Goal: Task Accomplishment & Management: Complete application form

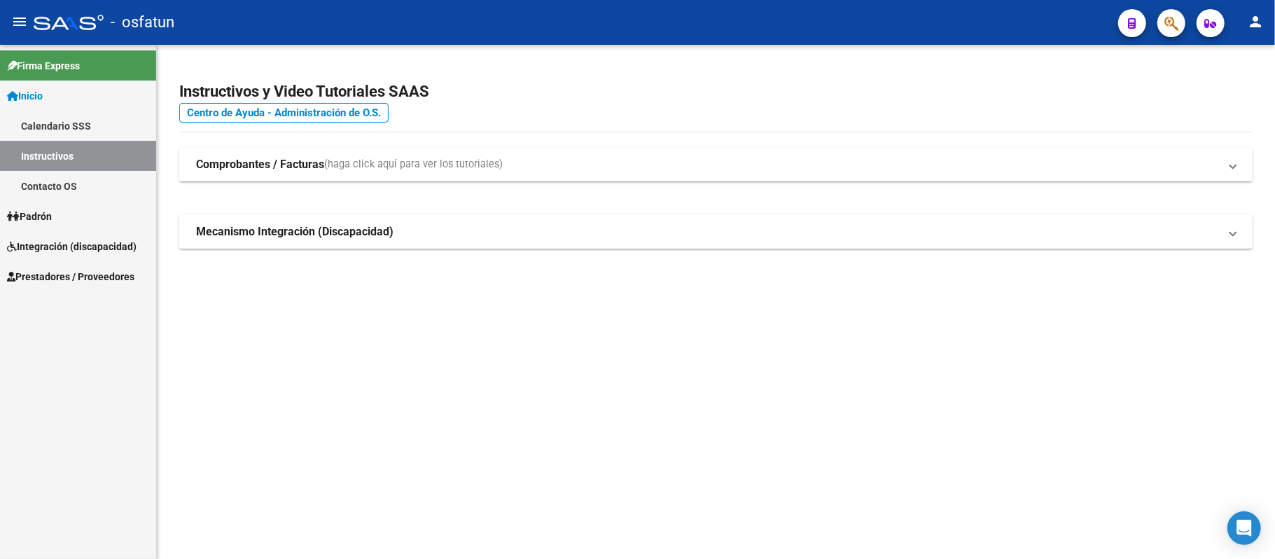
click at [88, 242] on span "Integración (discapacidad)" at bounding box center [72, 246] width 130 height 15
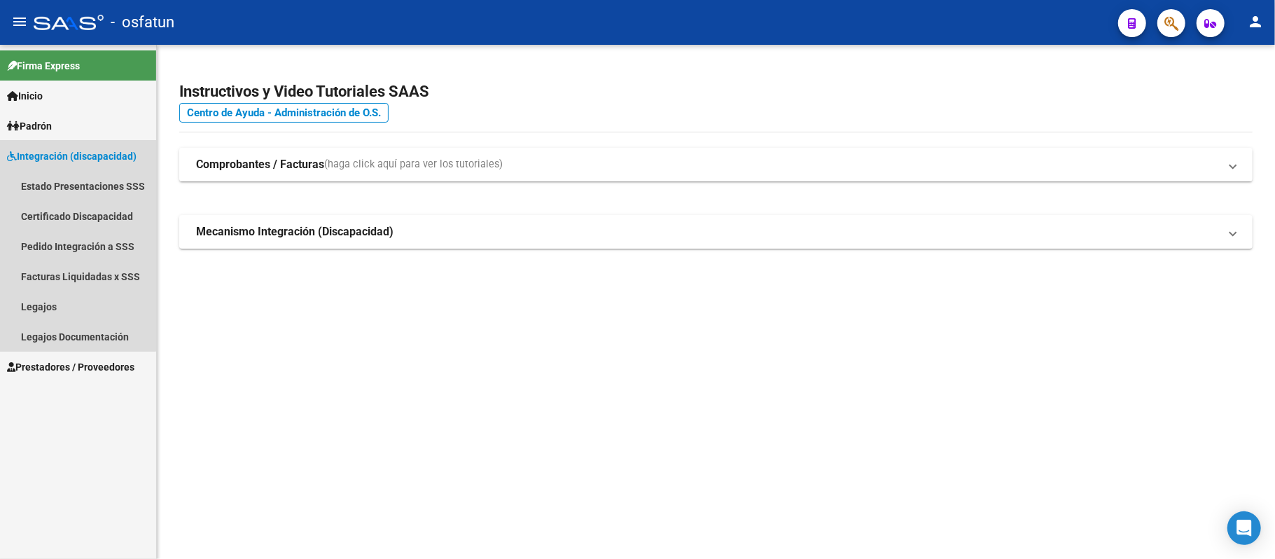
click at [34, 152] on span "Integración (discapacidad)" at bounding box center [72, 155] width 130 height 15
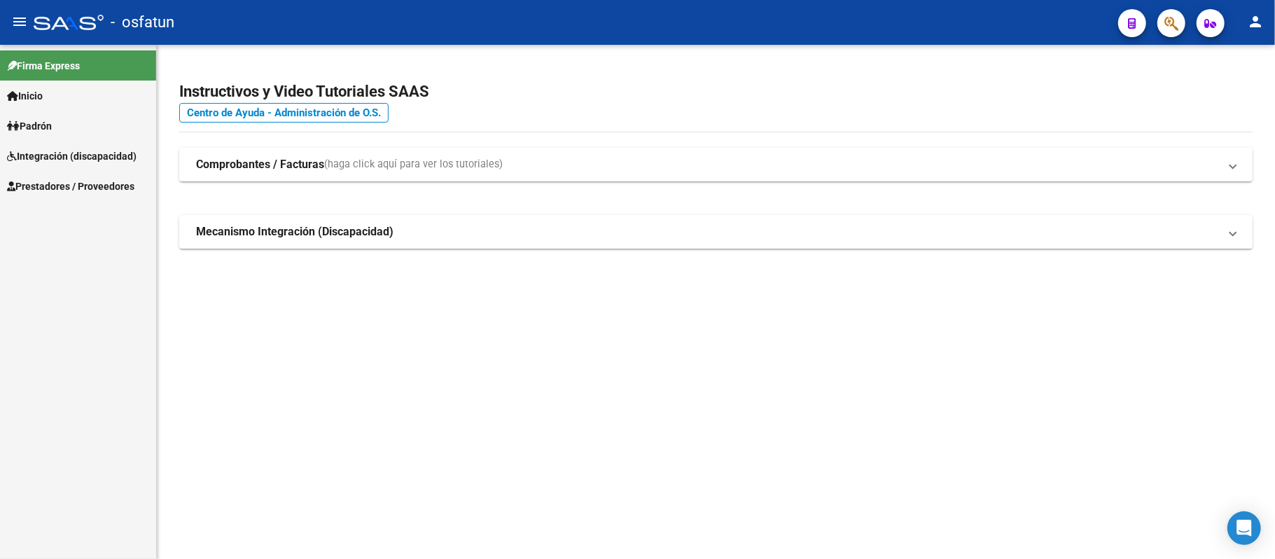
click at [37, 152] on span "Integración (discapacidad)" at bounding box center [72, 155] width 130 height 15
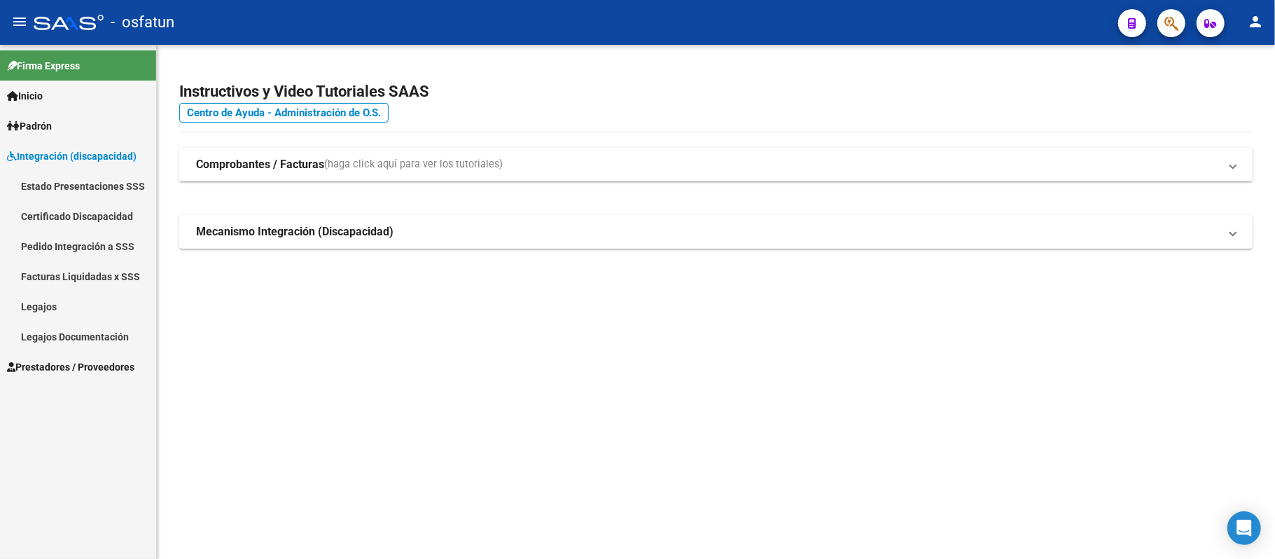
click at [53, 356] on link "Prestadores / Proveedores" at bounding box center [78, 366] width 156 height 30
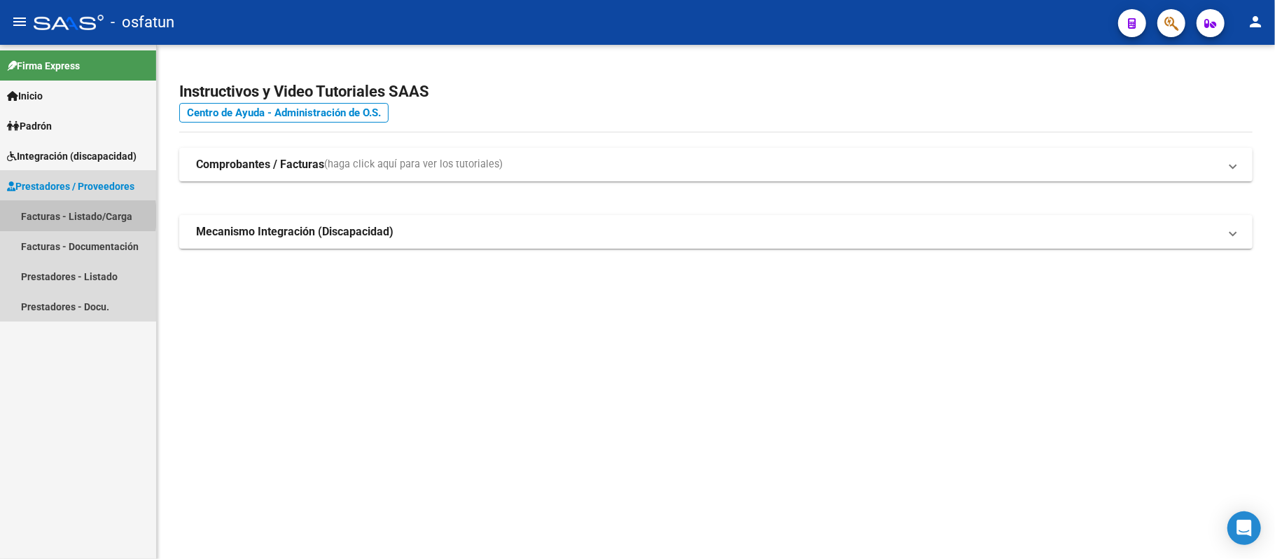
click at [56, 214] on link "Facturas - Listado/Carga" at bounding box center [78, 216] width 156 height 30
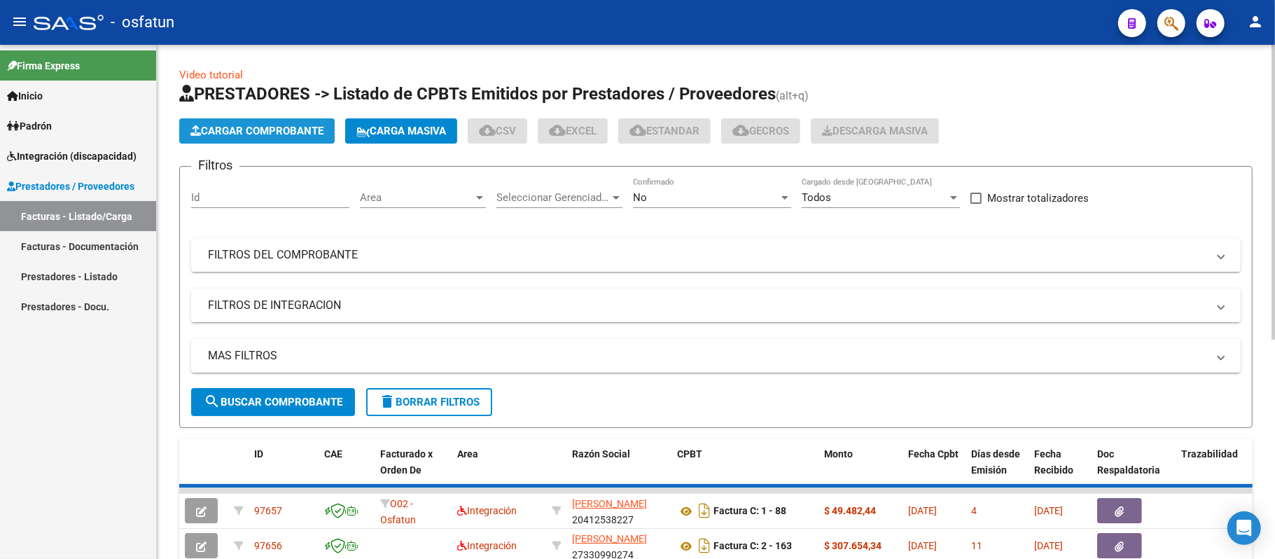
click at [267, 125] on span "Cargar Comprobante" at bounding box center [256, 131] width 133 height 13
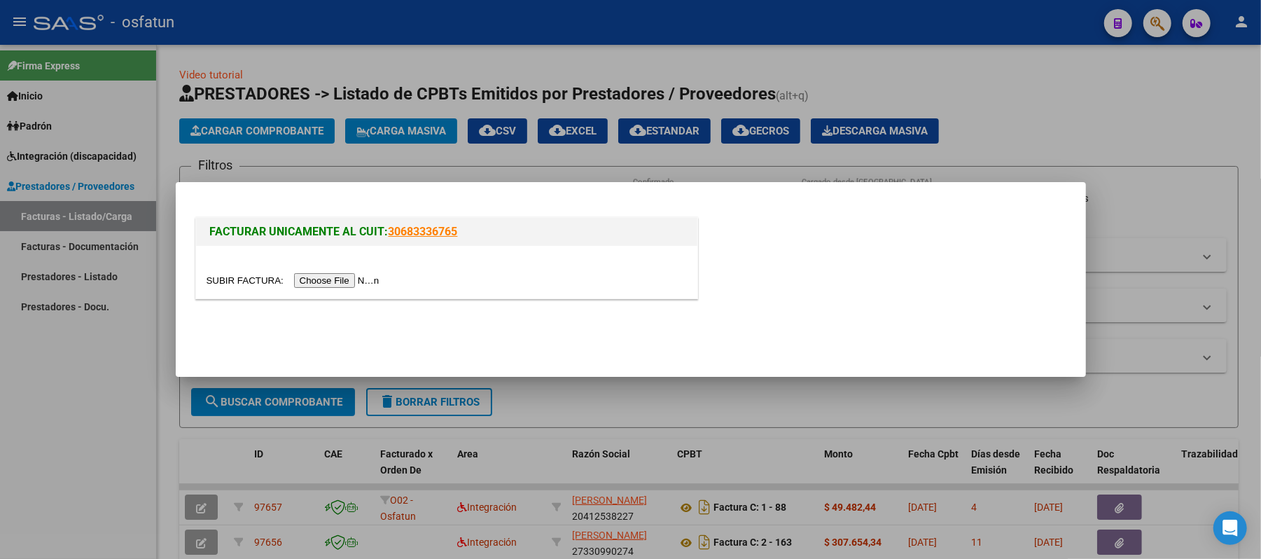
click at [342, 279] on input "file" at bounding box center [295, 280] width 177 height 15
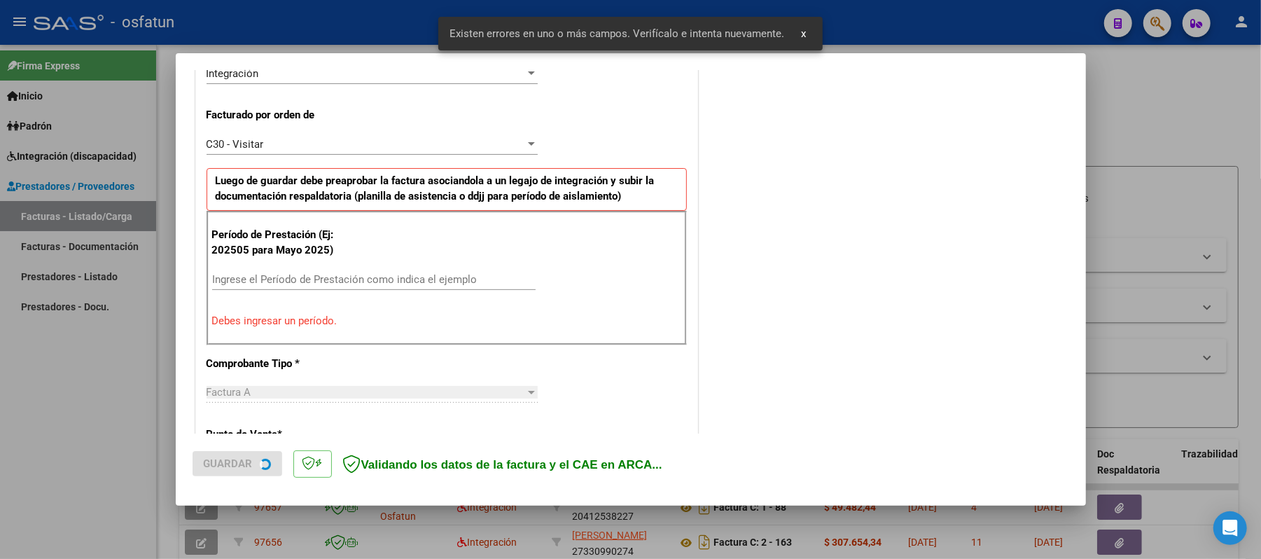
scroll to position [379, 0]
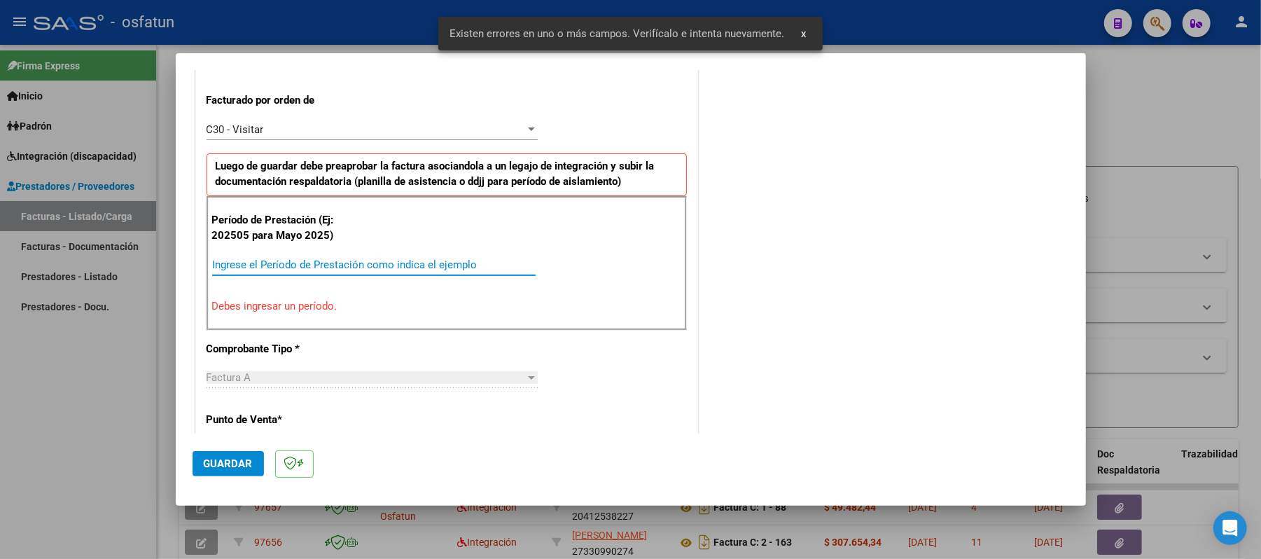
click at [301, 267] on input "Ingrese el Período de Prestación como indica el ejemplo" at bounding box center [373, 264] width 323 height 13
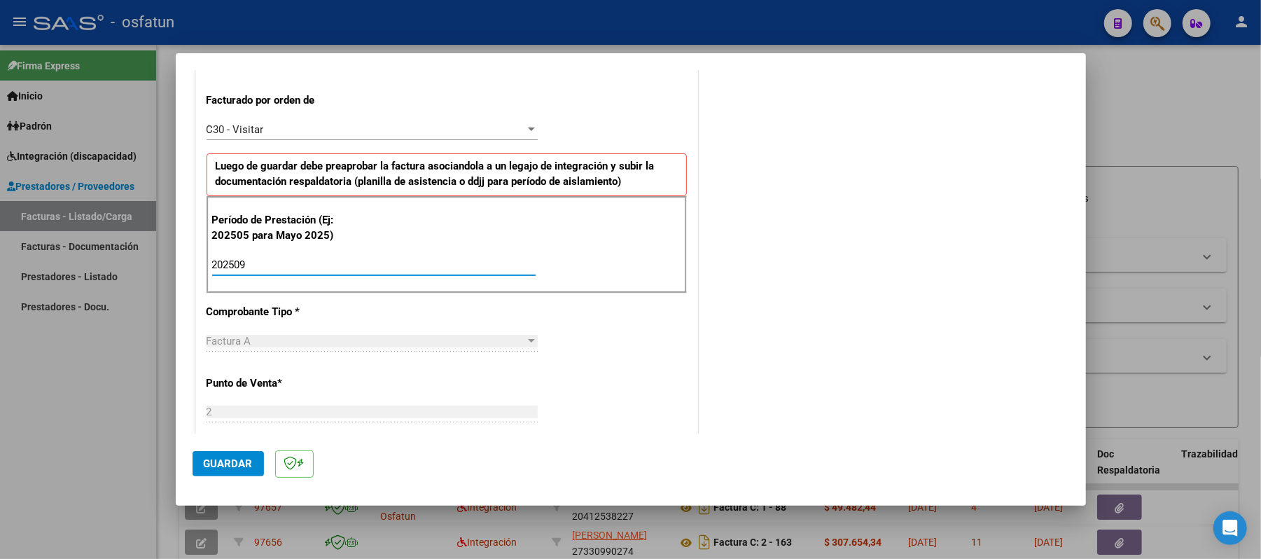
type input "202509"
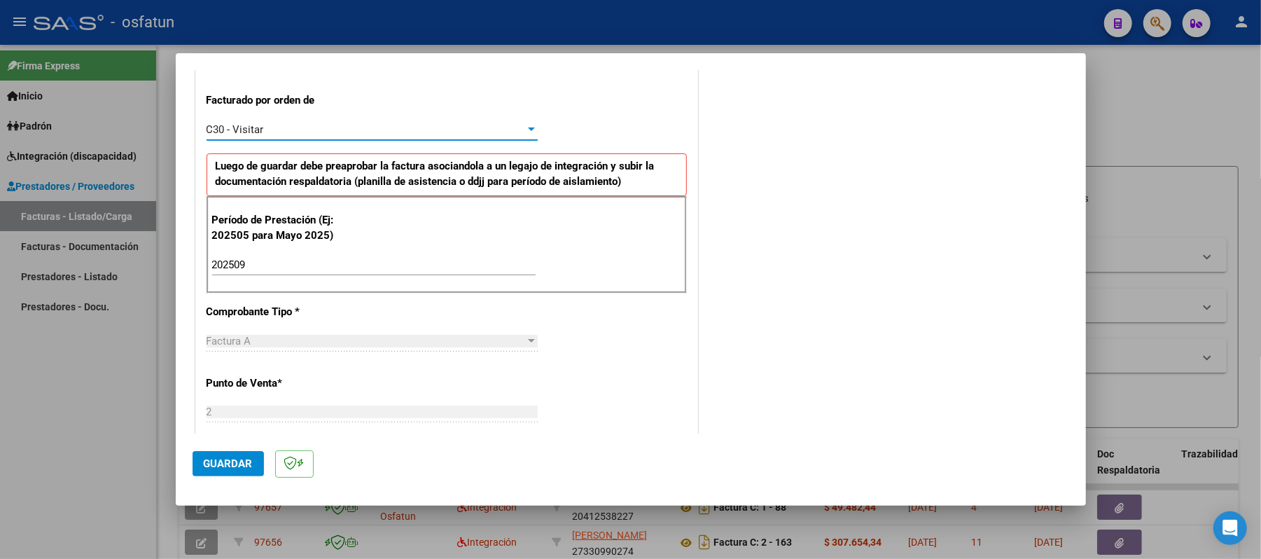
click at [528, 130] on div at bounding box center [531, 129] width 7 height 4
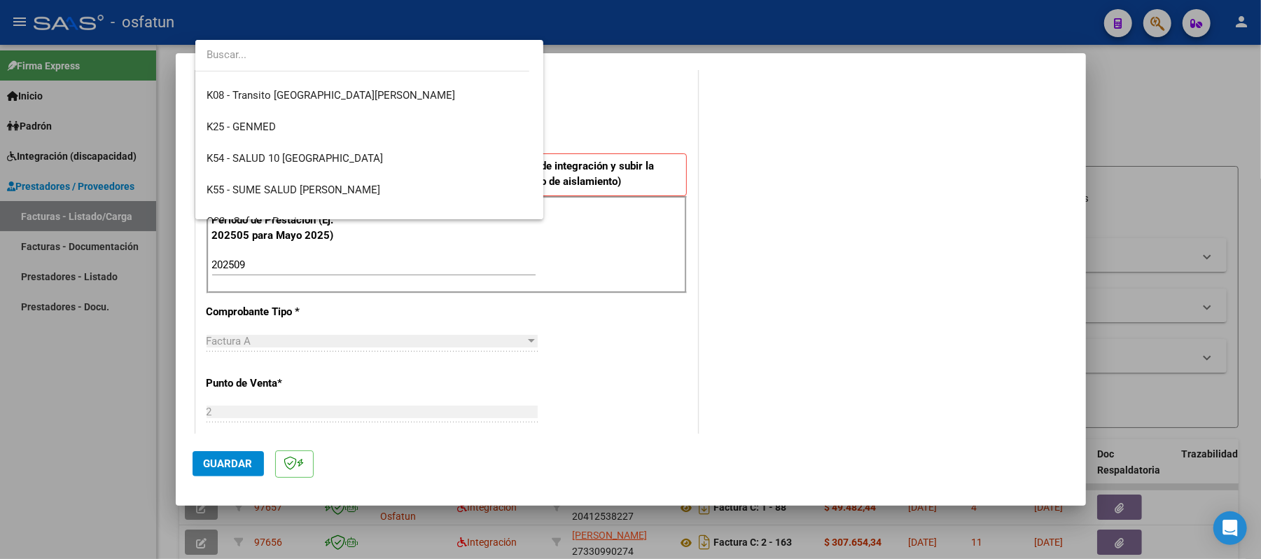
scroll to position [734, 0]
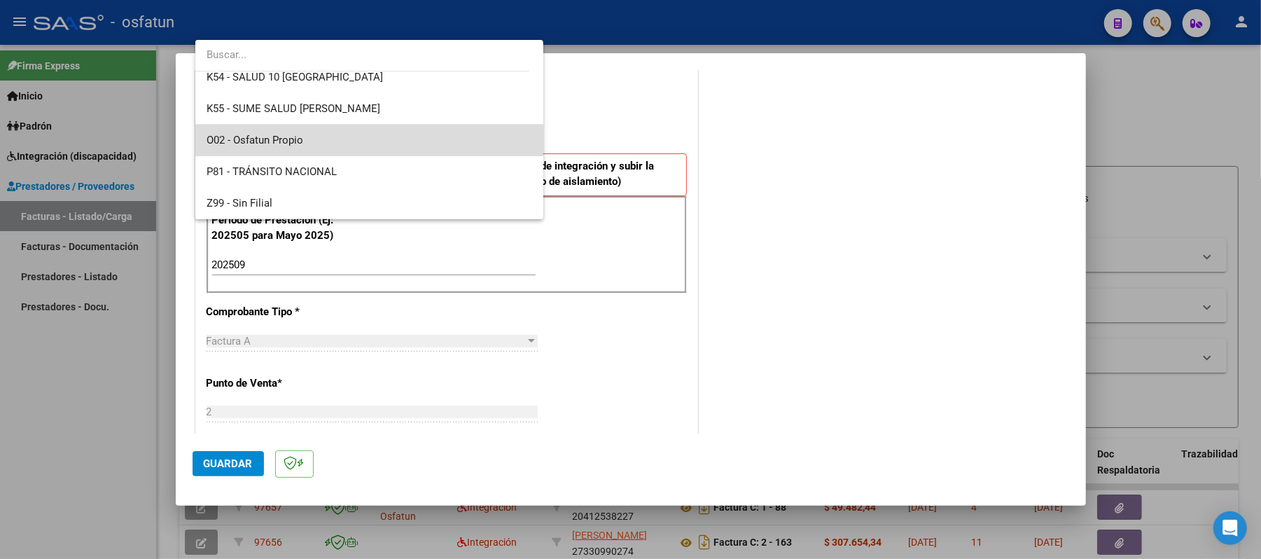
click at [462, 135] on span "O02 - Osfatun Propio" at bounding box center [370, 141] width 326 height 32
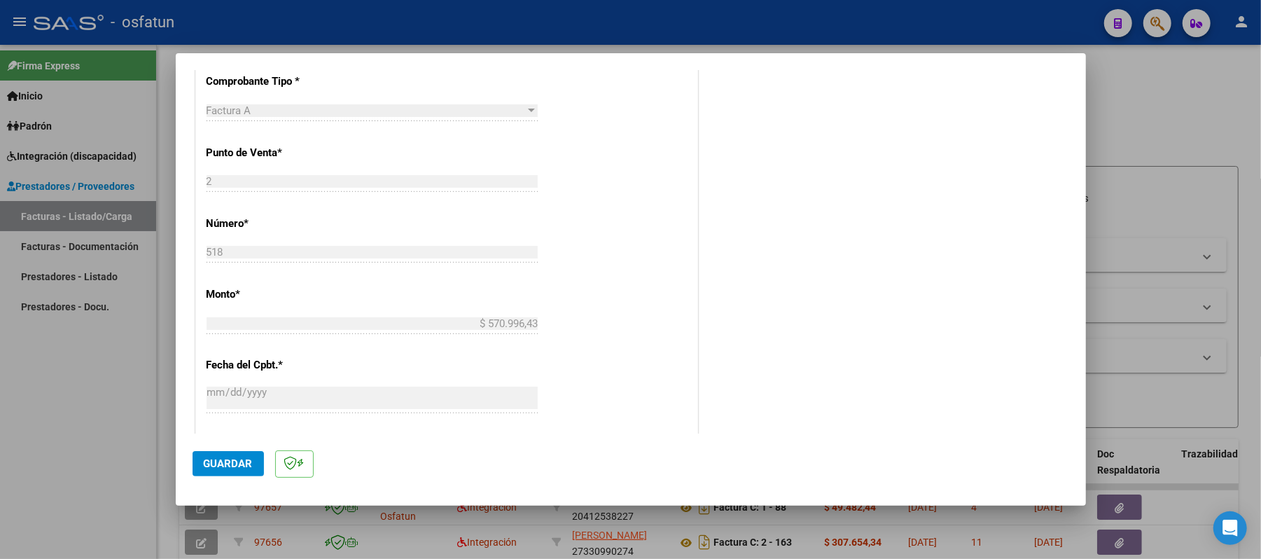
scroll to position [566, 0]
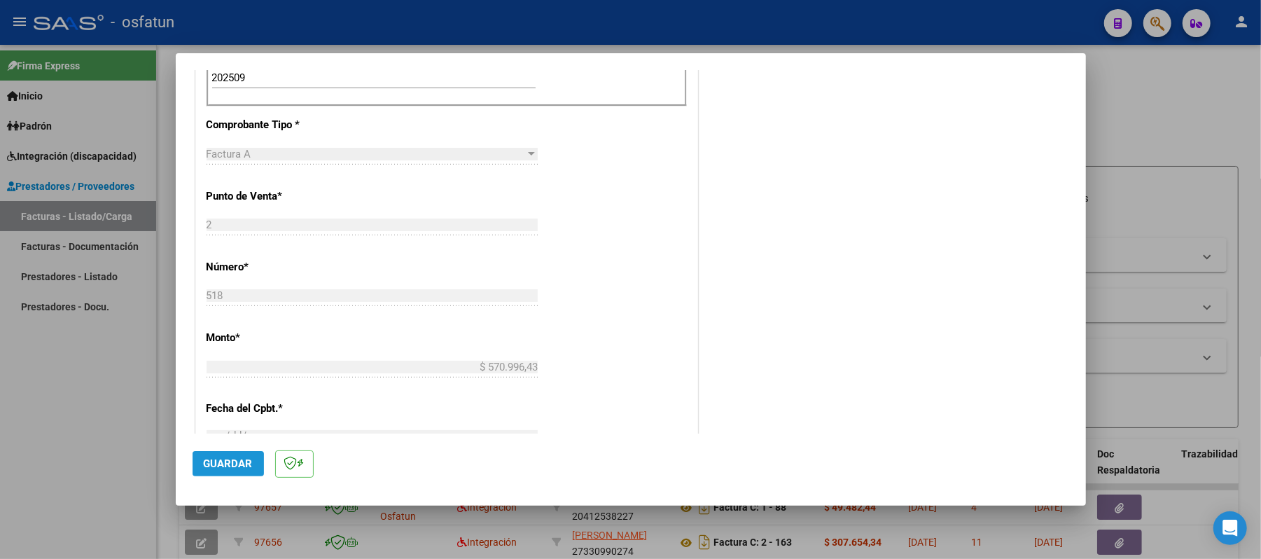
click at [234, 468] on span "Guardar" at bounding box center [228, 463] width 49 height 13
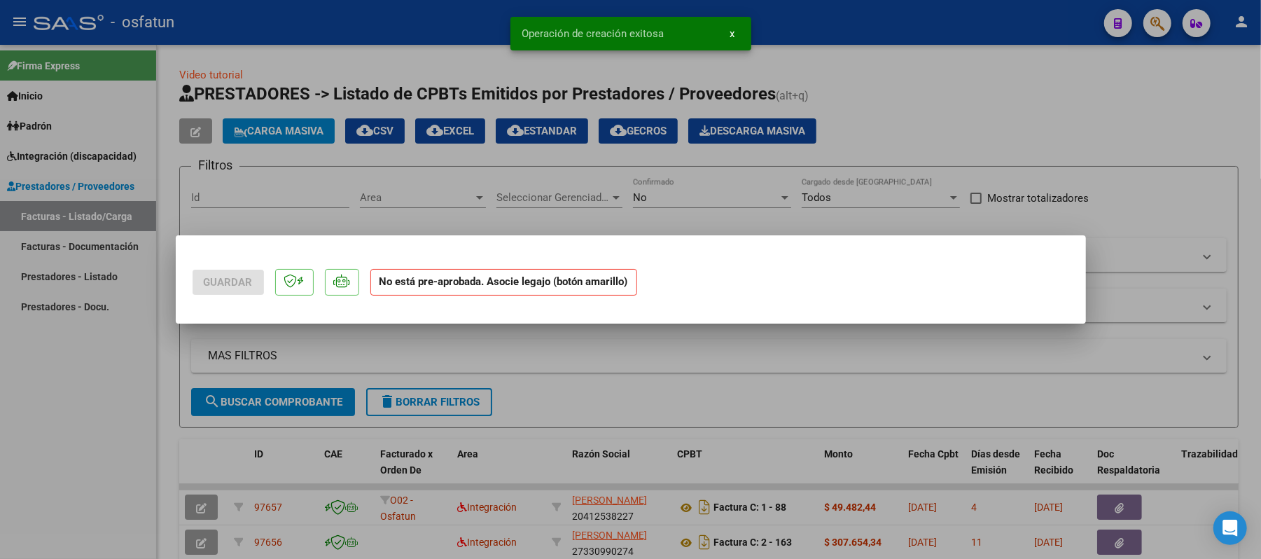
scroll to position [0, 0]
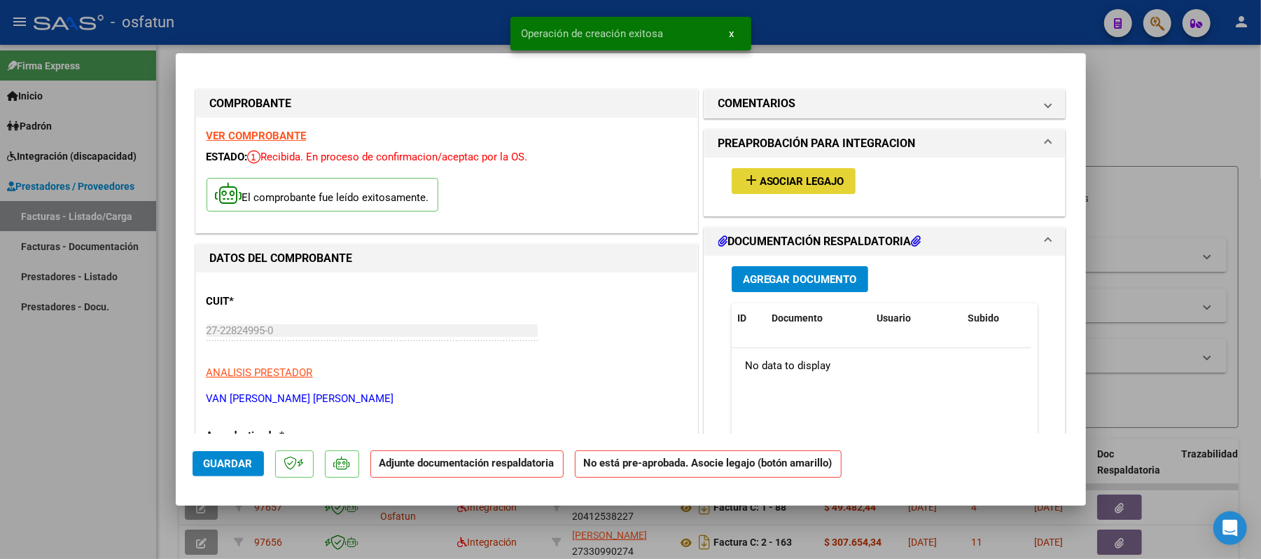
click at [805, 176] on span "Asociar Legajo" at bounding box center [802, 181] width 85 height 13
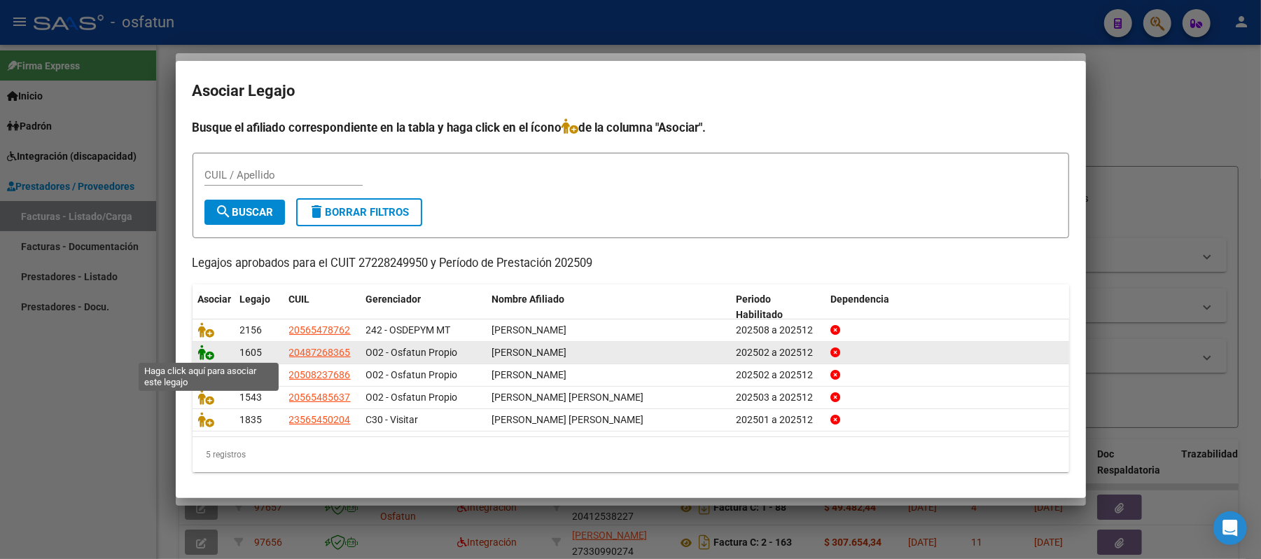
click at [203, 346] on icon at bounding box center [206, 351] width 17 height 15
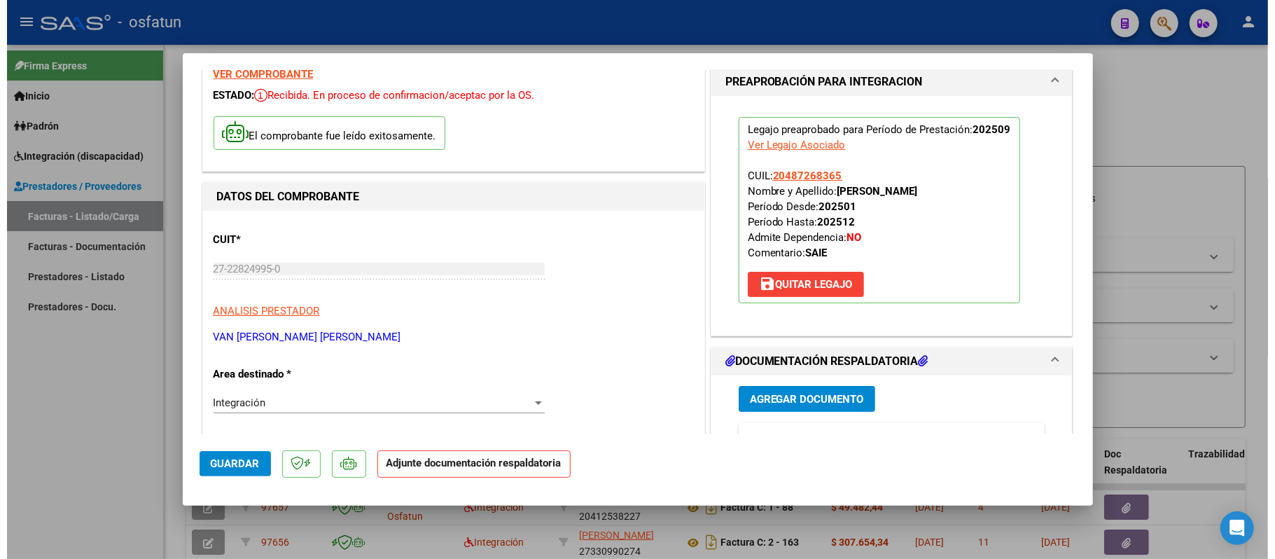
scroll to position [93, 0]
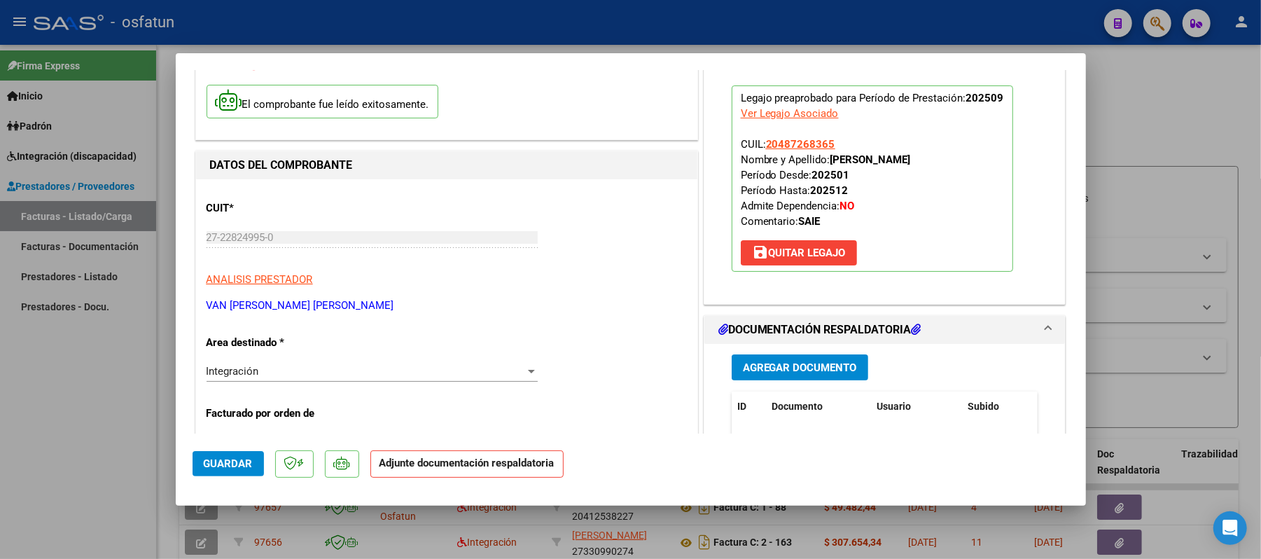
click at [759, 370] on span "Agregar Documento" at bounding box center [800, 367] width 114 height 13
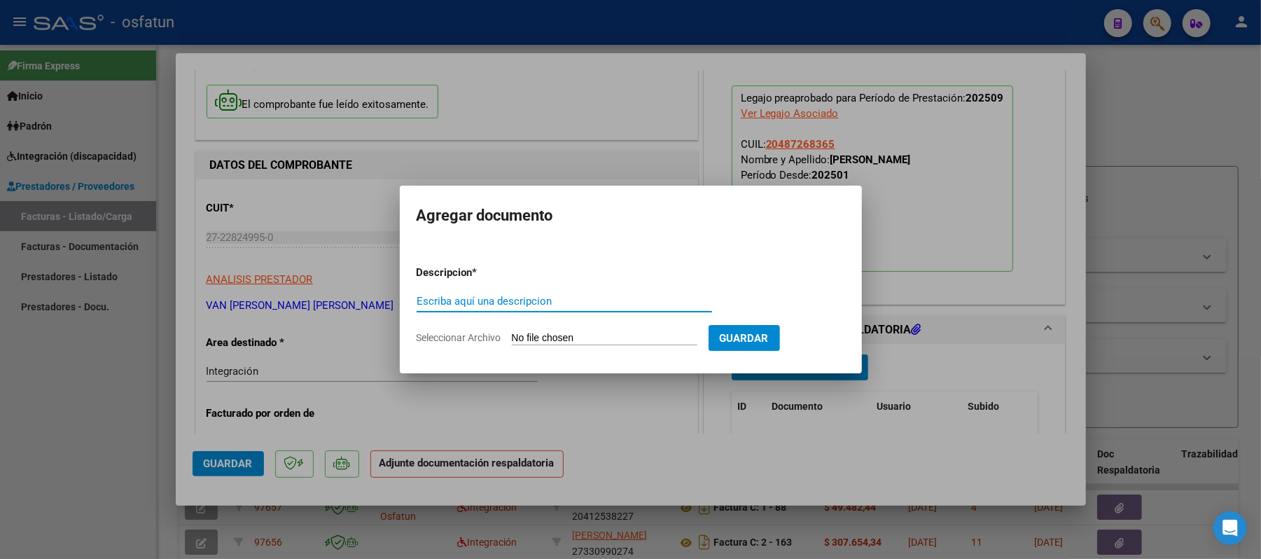
click at [563, 300] on input "Escriba aquí una descripcion" at bounding box center [564, 301] width 295 height 13
type input "ASIST"
click at [553, 339] on input "Seleccionar Archivo" at bounding box center [605, 338] width 186 height 13
type input "C:\fakepath\ASIST.pdf"
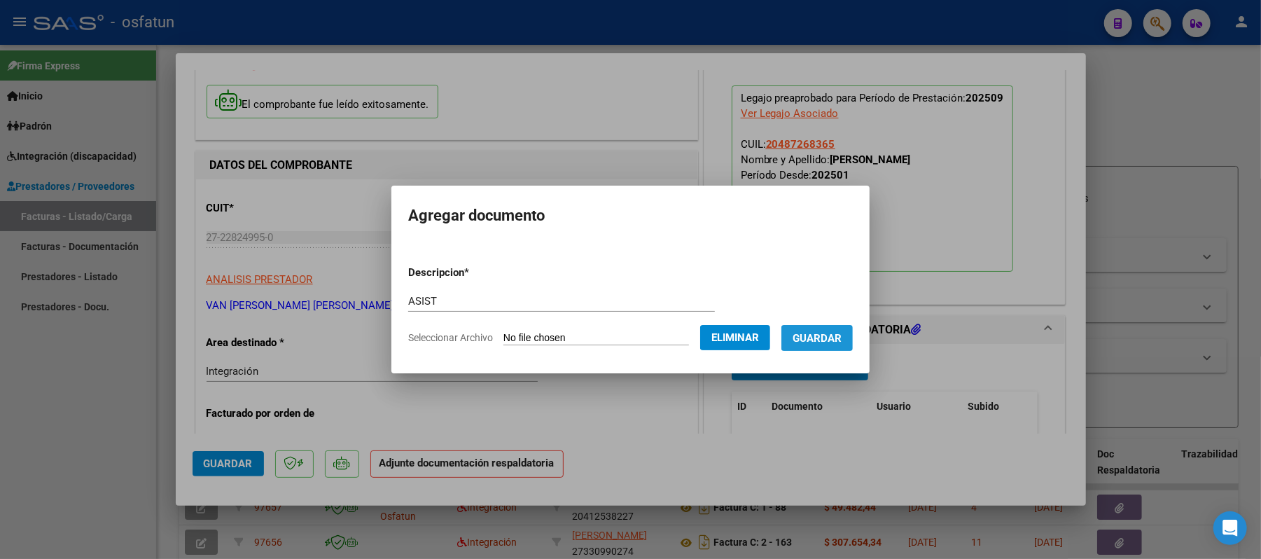
click at [818, 340] on span "Guardar" at bounding box center [816, 338] width 49 height 13
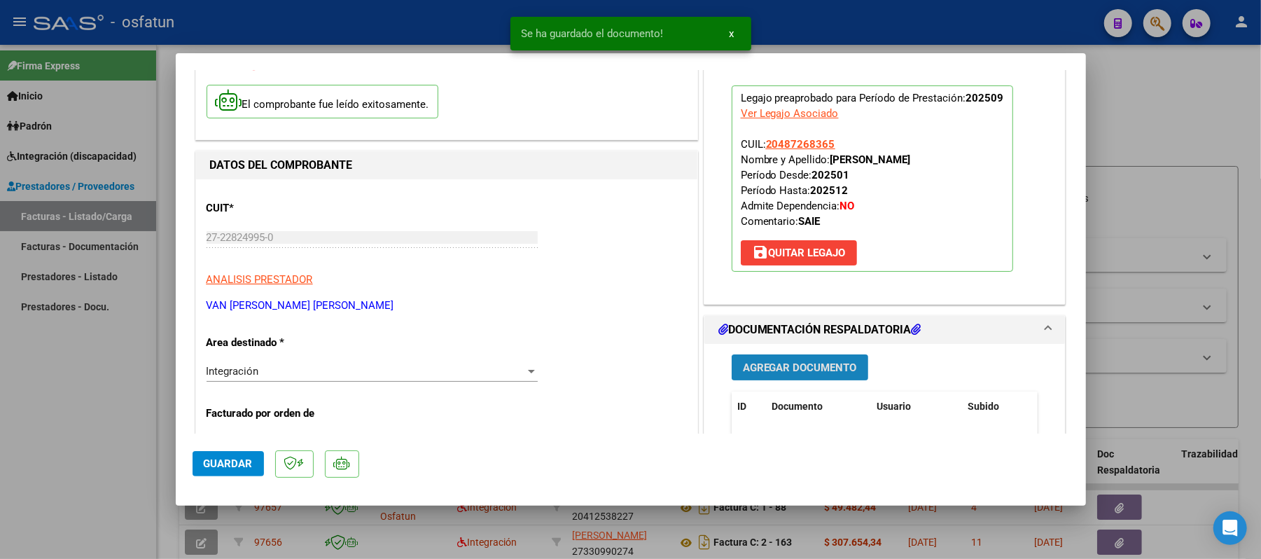
click at [790, 370] on span "Agregar Documento" at bounding box center [800, 367] width 114 height 13
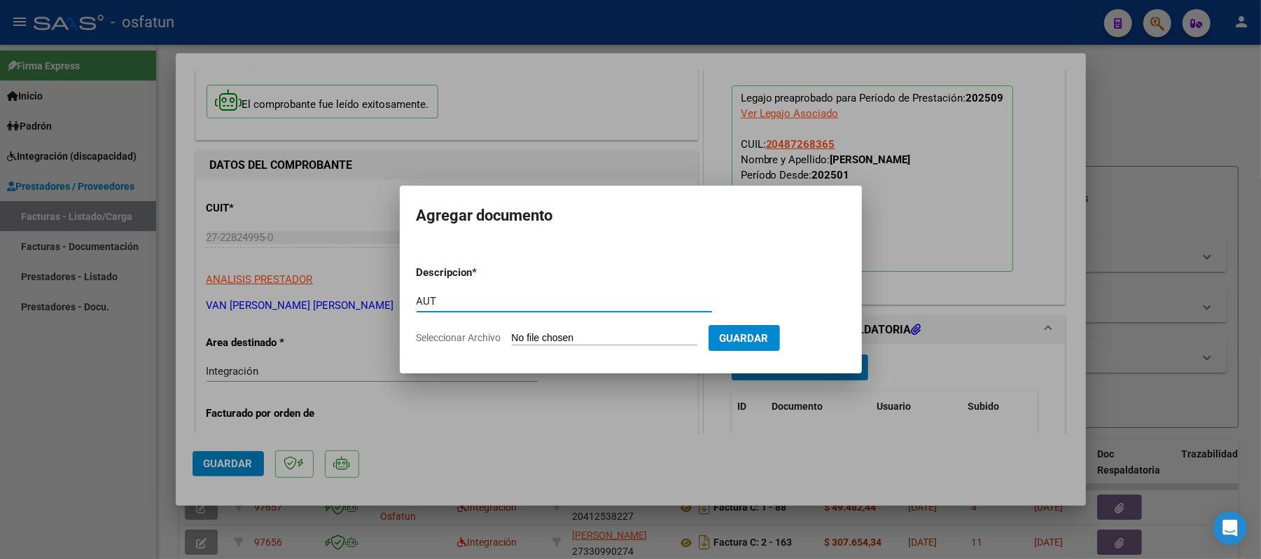
type input "AUT"
click at [582, 337] on input "Seleccionar Archivo" at bounding box center [605, 338] width 186 height 13
type input "C:\fakepath\AUT.pdf"
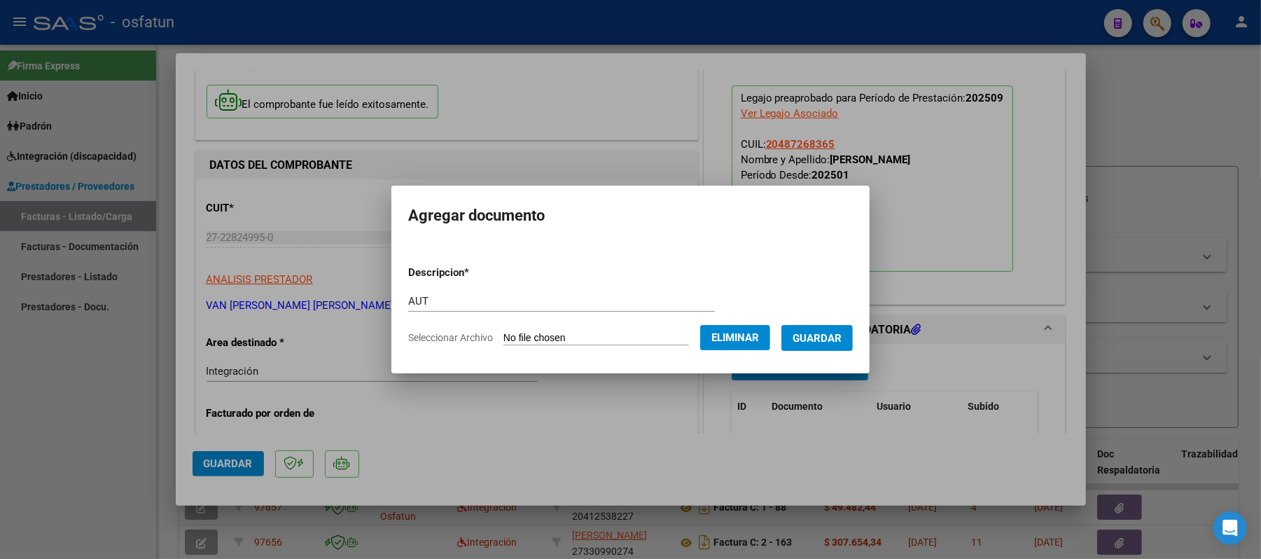
click at [836, 332] on span "Guardar" at bounding box center [816, 338] width 49 height 13
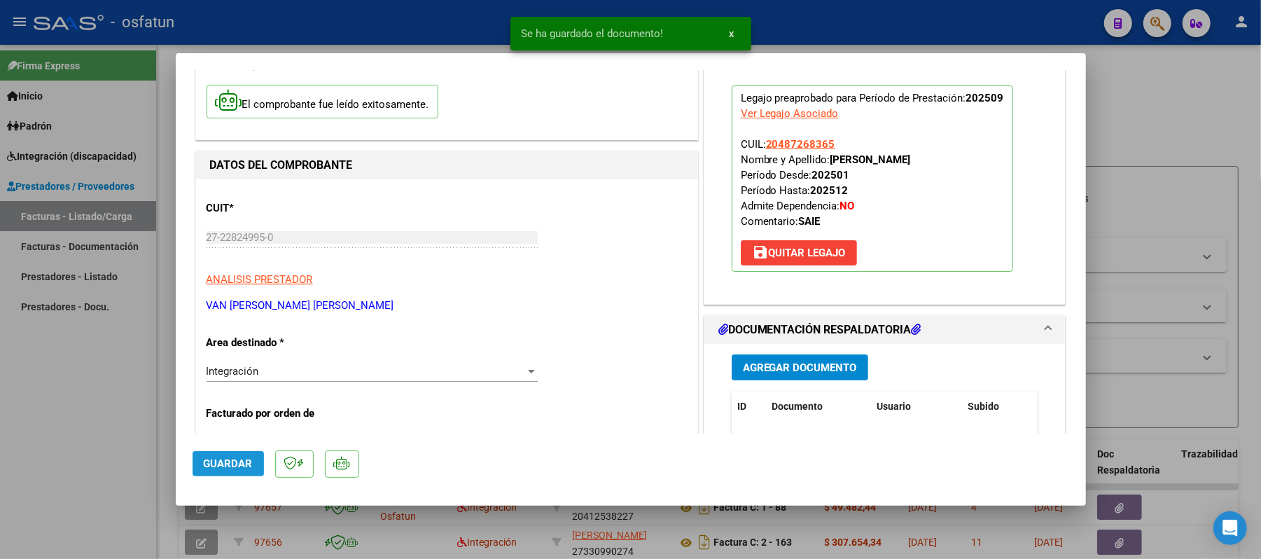
click at [235, 459] on span "Guardar" at bounding box center [228, 463] width 49 height 13
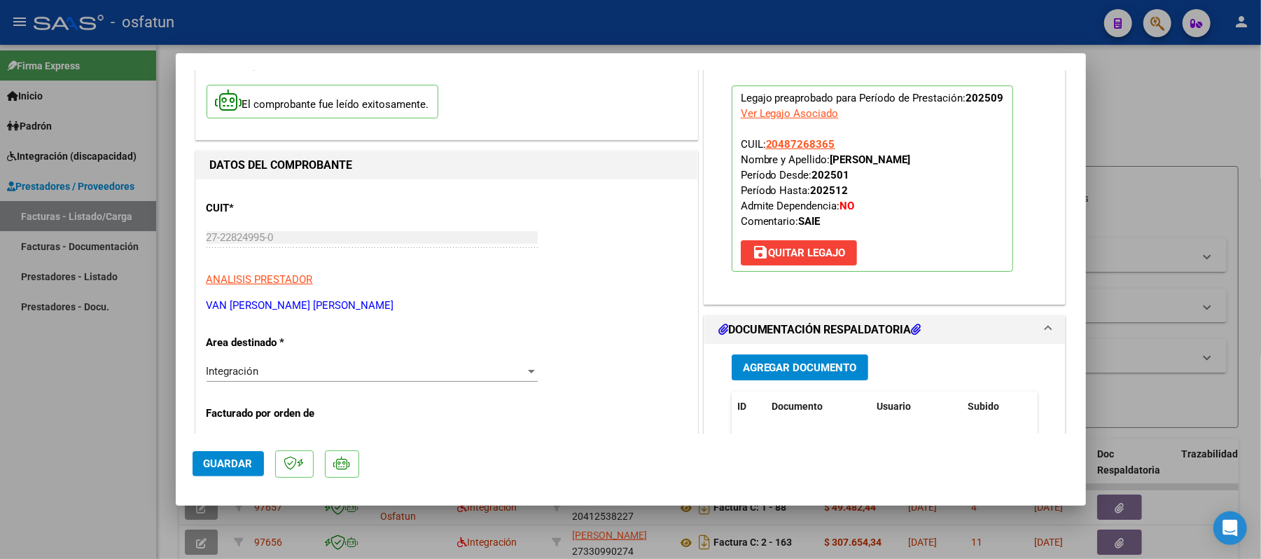
click at [1135, 93] on div at bounding box center [630, 279] width 1261 height 559
type input "$ 0,00"
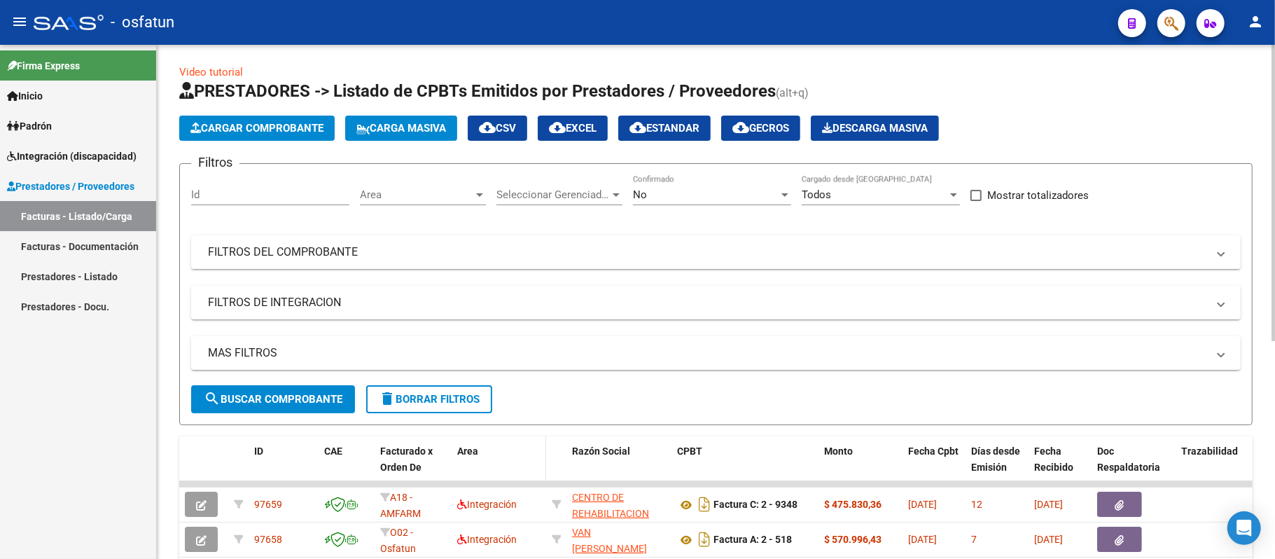
scroll to position [0, 0]
